Goal: Transaction & Acquisition: Purchase product/service

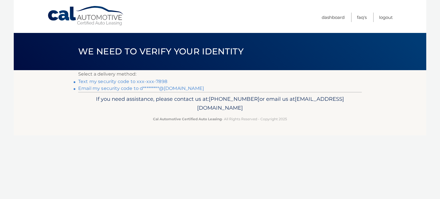
click at [89, 80] on link "Text my security code to xxx-xxx-7898" at bounding box center [122, 81] width 89 height 5
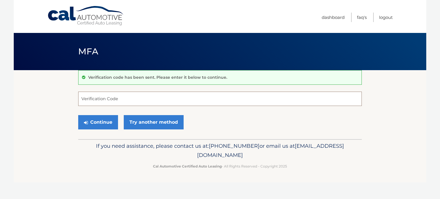
click at [133, 99] on input "Verification Code" at bounding box center [220, 99] width 284 height 14
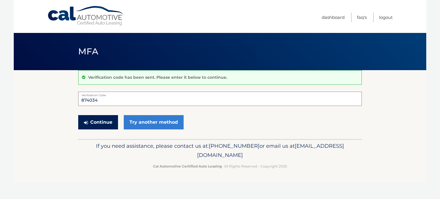
type input "874034"
click at [98, 120] on button "Continue" at bounding box center [98, 122] width 40 height 14
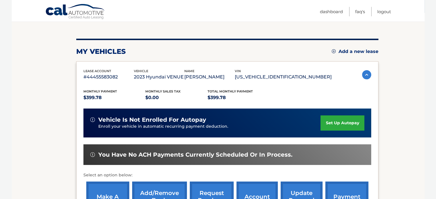
scroll to position [115, 0]
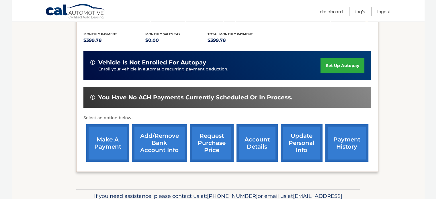
click at [97, 141] on link "make a payment" at bounding box center [107, 143] width 43 height 38
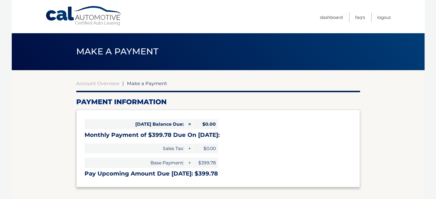
select select "MjY5Y2Q5YzktMWU5My00Mjc0LWFkNDUtN2Q0MmM4YTljNTJi"
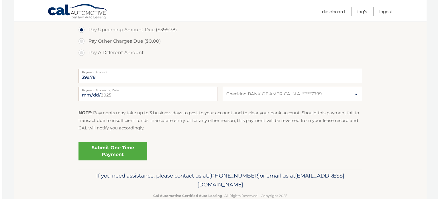
scroll to position [200, 0]
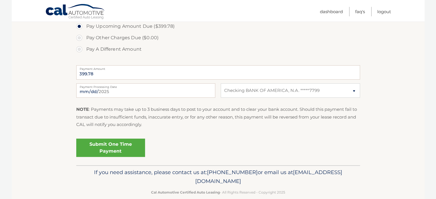
click at [112, 150] on link "Submit One Time Payment" at bounding box center [110, 148] width 69 height 18
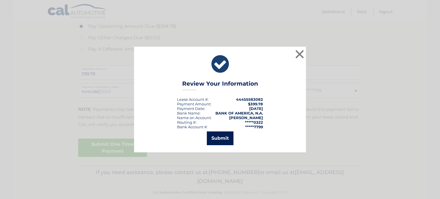
click at [218, 140] on button "Submit" at bounding box center [220, 138] width 27 height 14
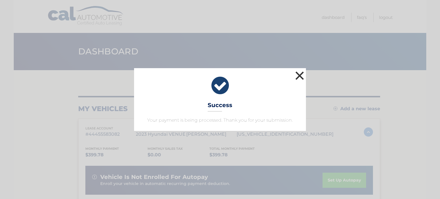
click at [300, 75] on button "×" at bounding box center [299, 75] width 11 height 11
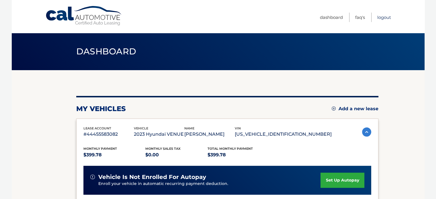
click at [385, 18] on link "Logout" at bounding box center [384, 17] width 14 height 9
